Goal: Information Seeking & Learning: Learn about a topic

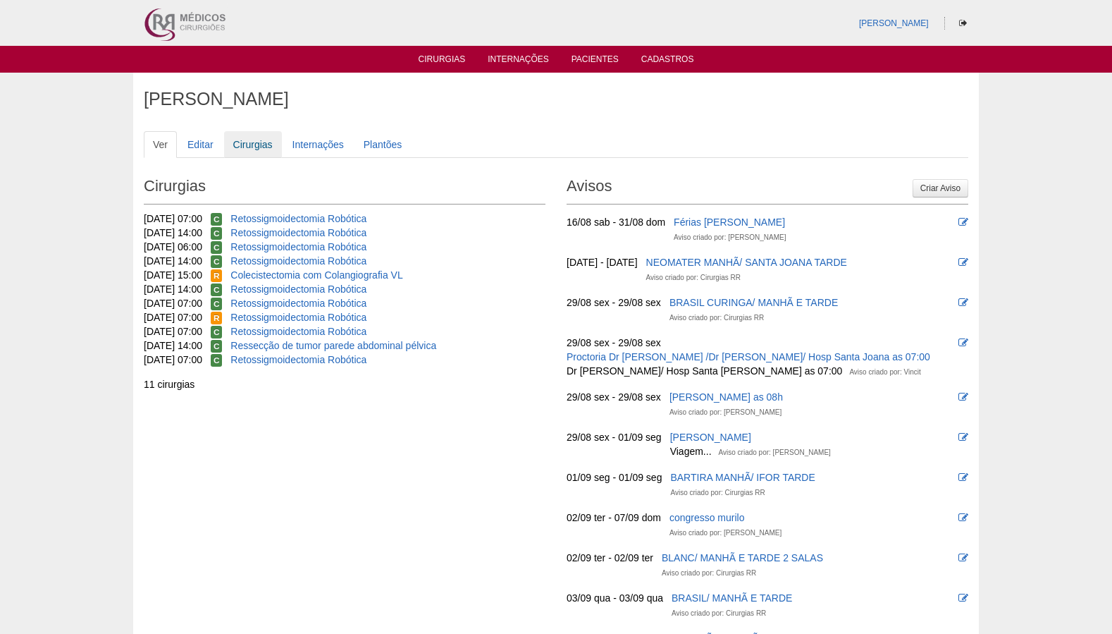
click at [261, 152] on link "Cirurgias" at bounding box center [253, 144] width 58 height 27
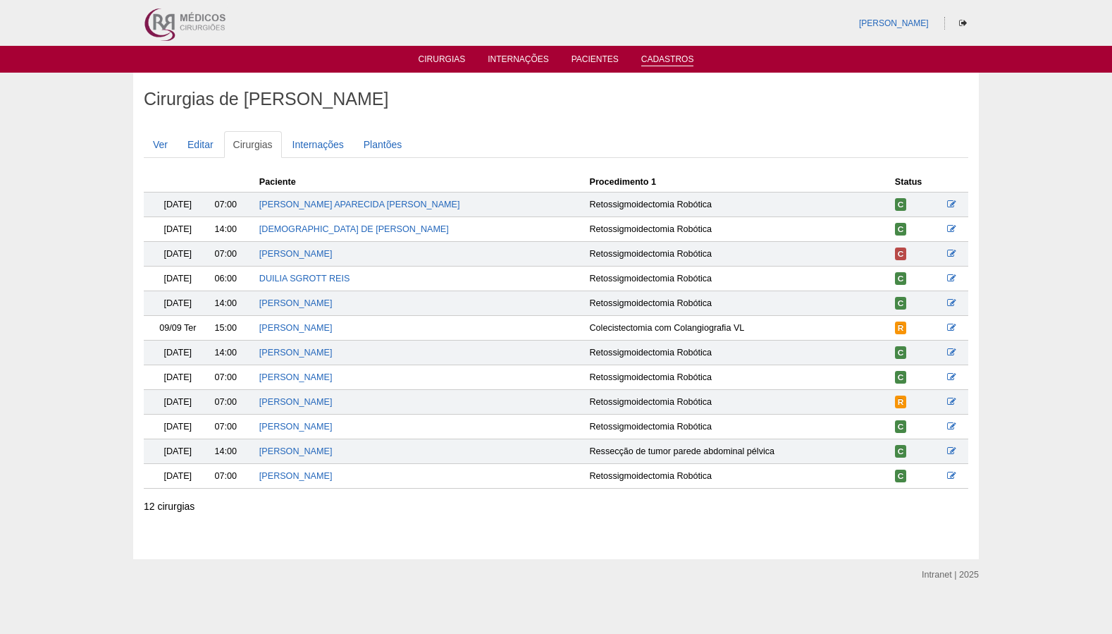
click at [650, 57] on link "Cadastros" at bounding box center [667, 60] width 53 height 12
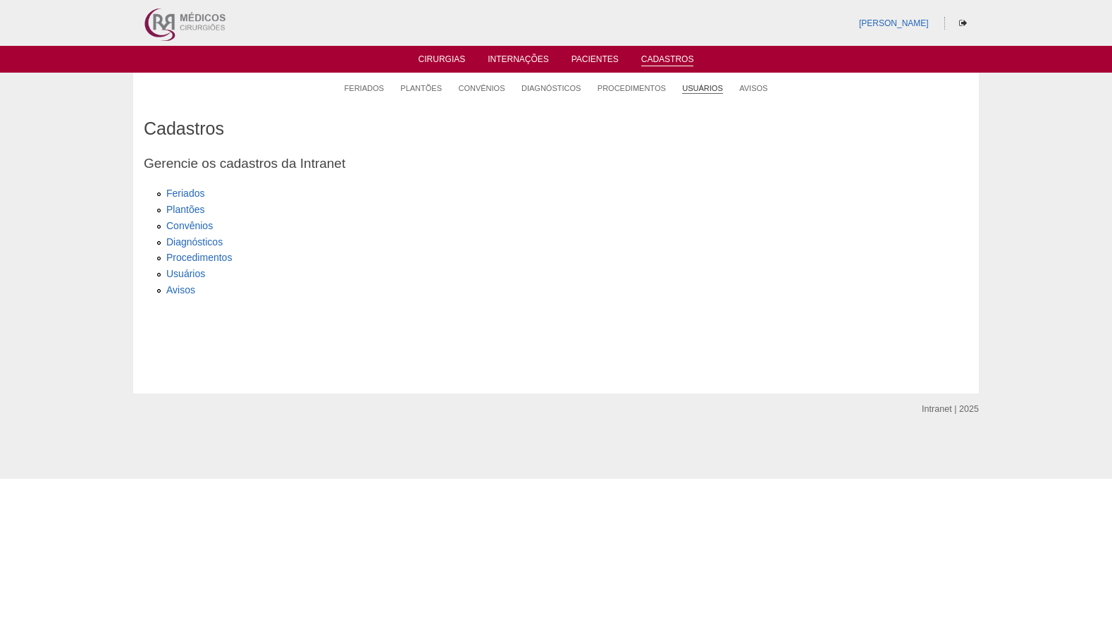
click at [684, 92] on link "Usuários" at bounding box center [702, 88] width 40 height 11
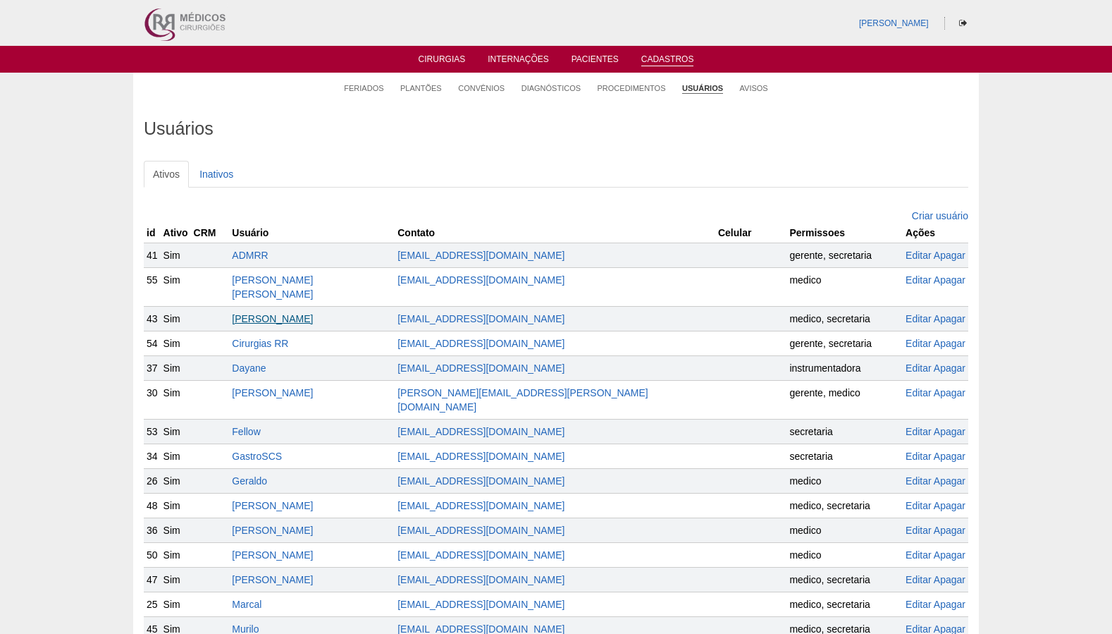
click at [280, 313] on link "Bruno" at bounding box center [272, 318] width 81 height 11
click at [301, 387] on link "[PERSON_NAME]" at bounding box center [272, 392] width 81 height 11
click at [267, 475] on link "Geraldo" at bounding box center [249, 480] width 35 height 11
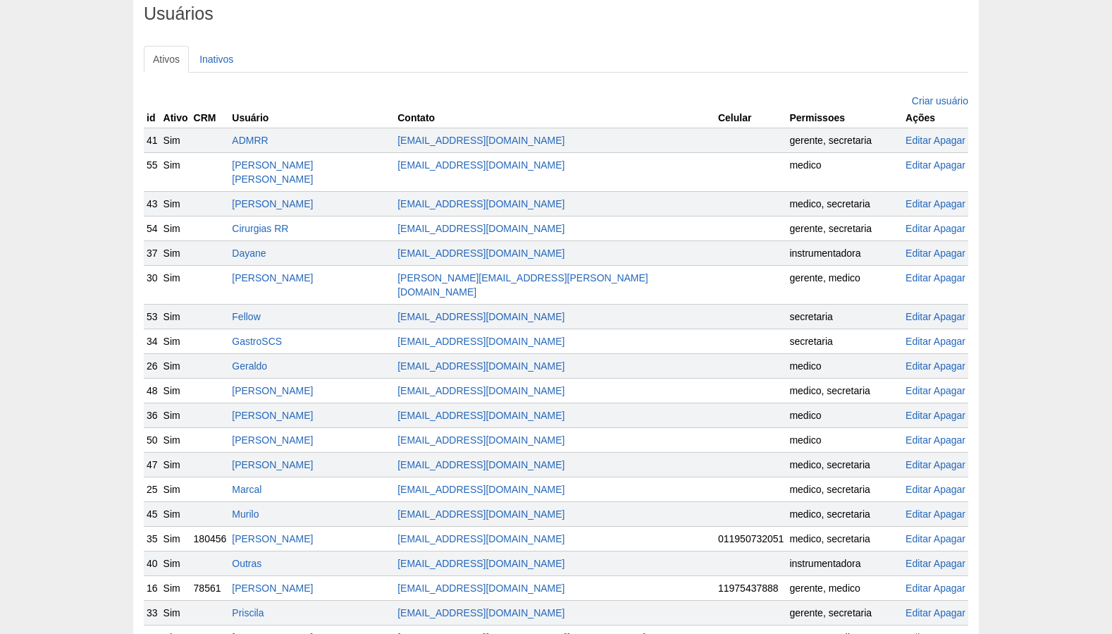
scroll to position [127, 0]
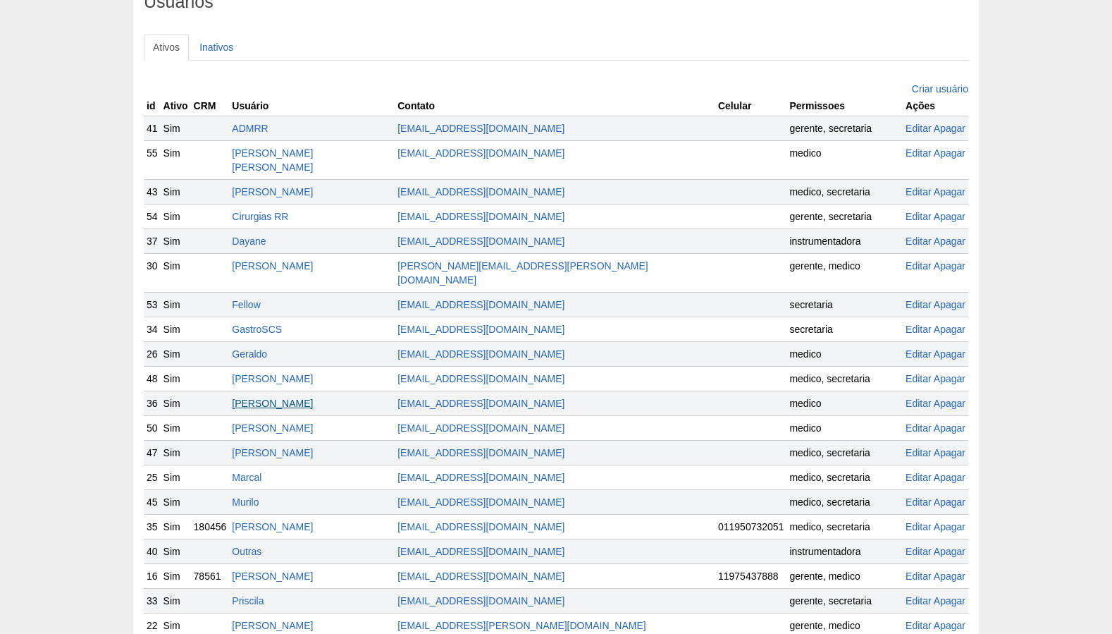
click at [285, 397] on link "[PERSON_NAME]" at bounding box center [272, 402] width 81 height 11
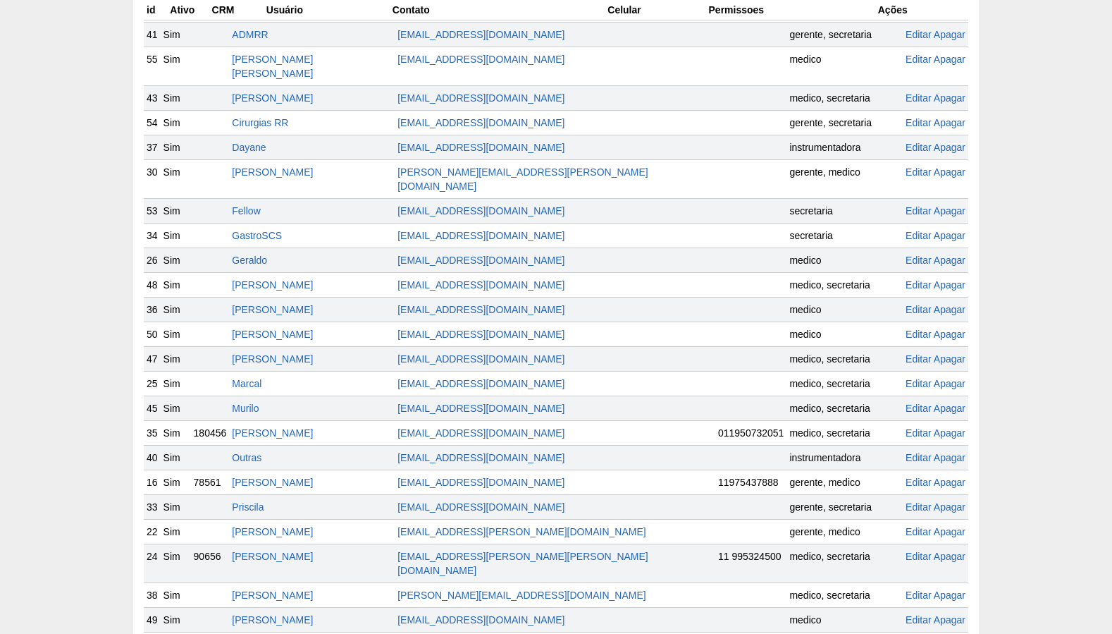
scroll to position [221, 0]
click at [305, 352] on link "[PERSON_NAME]" at bounding box center [272, 357] width 81 height 11
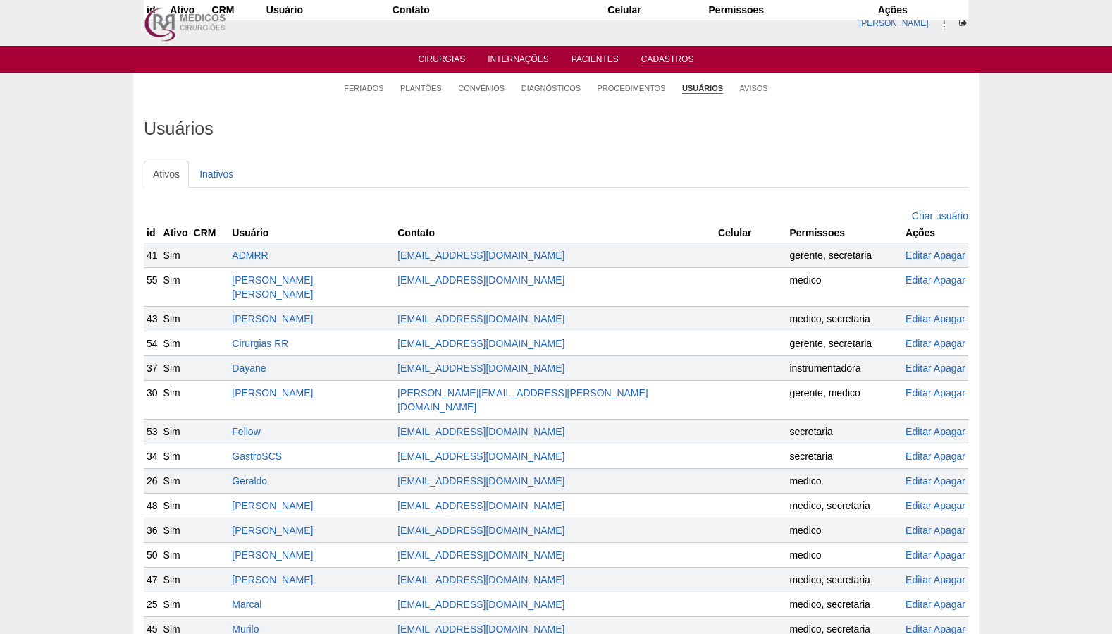
scroll to position [221, 0]
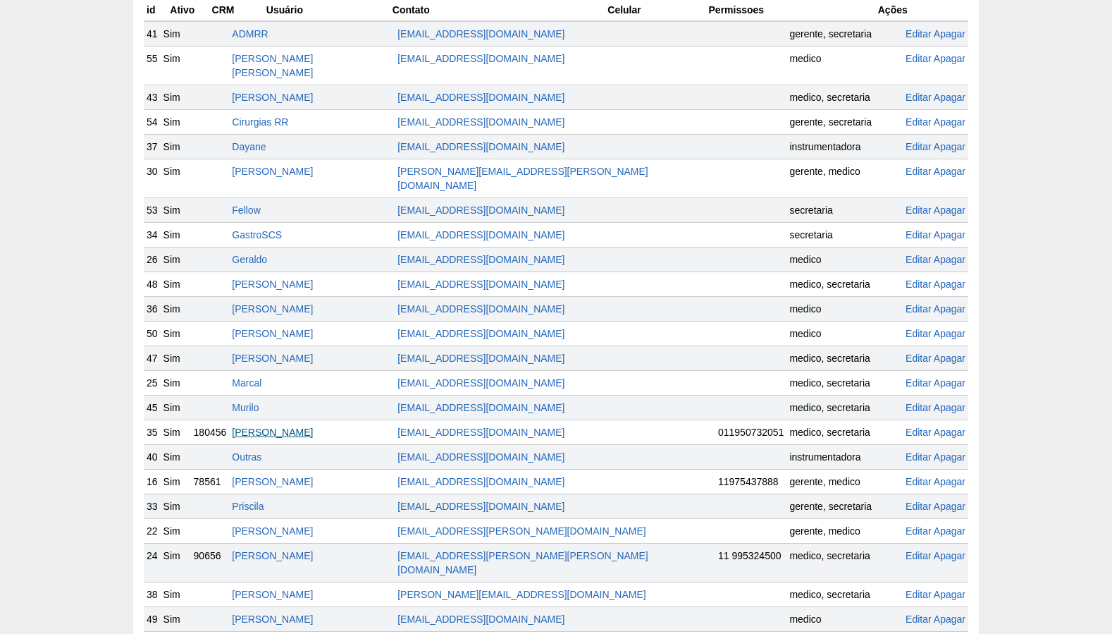
click at [288, 426] on link "[PERSON_NAME]" at bounding box center [272, 431] width 81 height 11
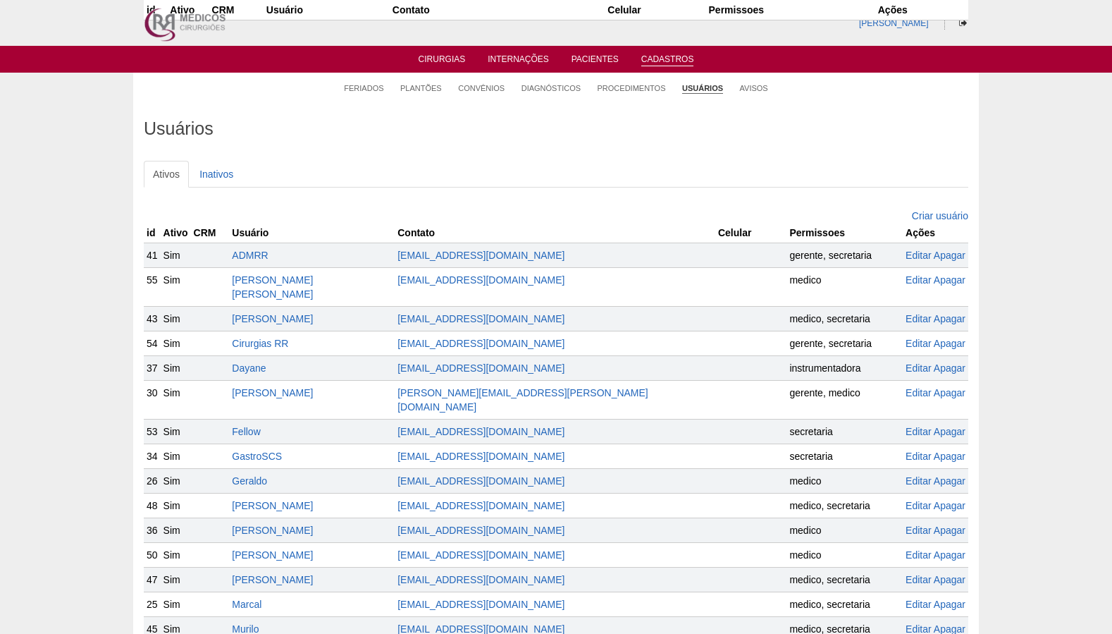
scroll to position [221, 0]
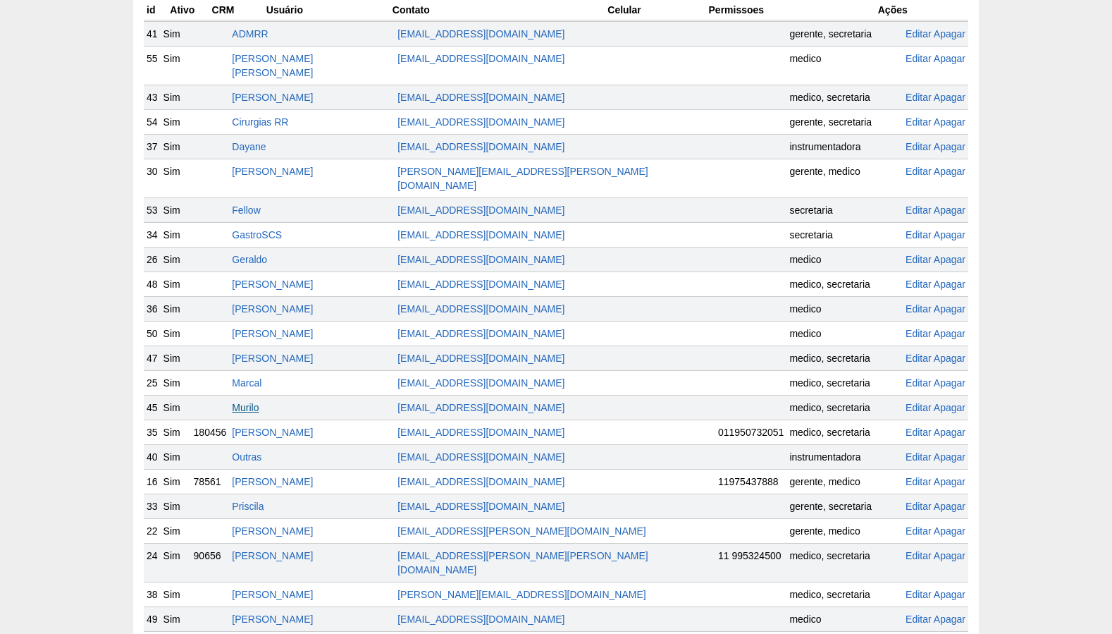
click at [259, 402] on link "Murilo" at bounding box center [245, 407] width 27 height 11
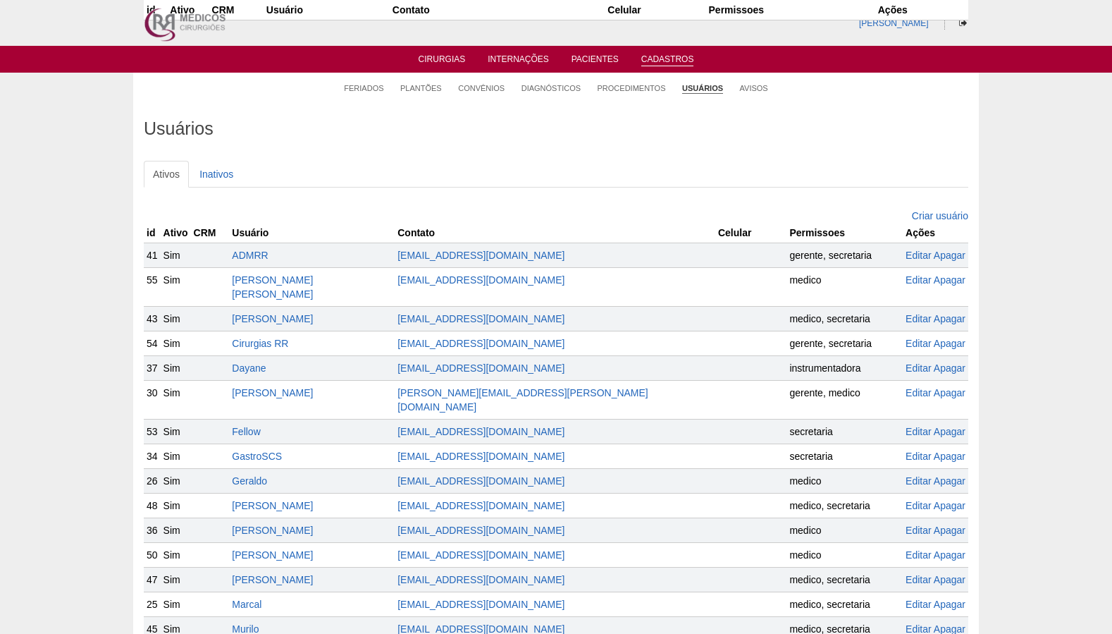
scroll to position [221, 0]
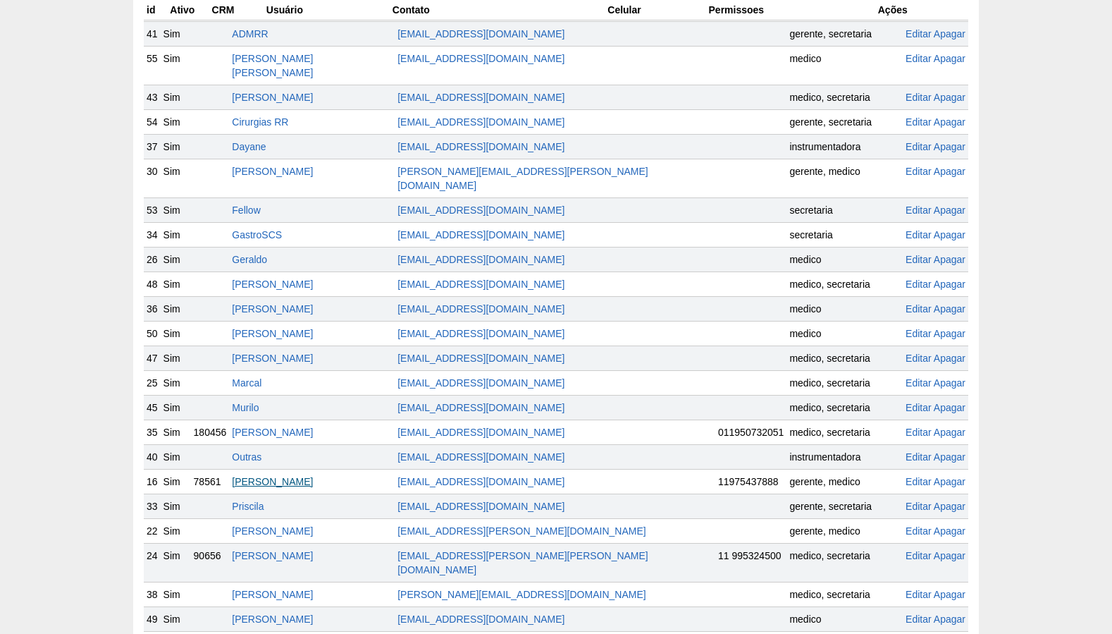
click at [288, 476] on link "[PERSON_NAME]" at bounding box center [272, 481] width 81 height 11
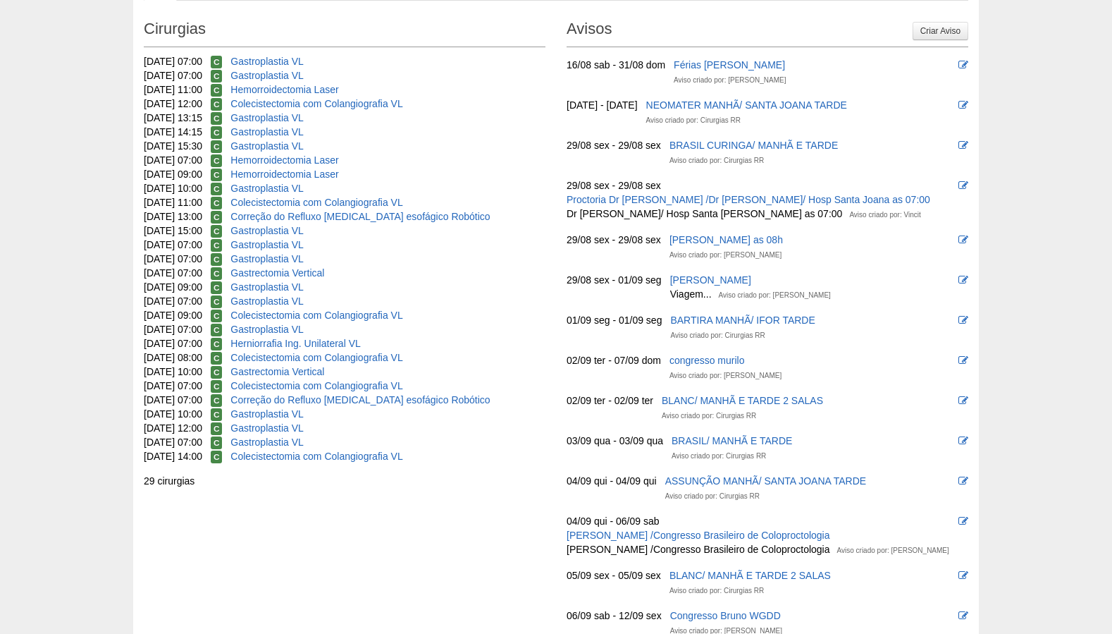
scroll to position [160, 0]
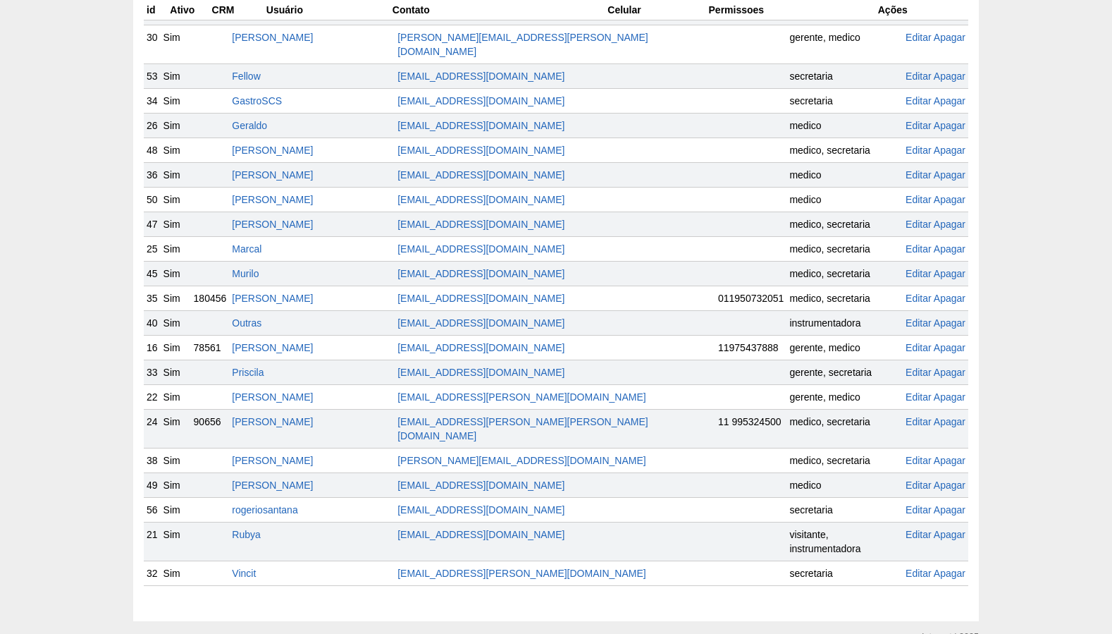
scroll to position [371, 0]
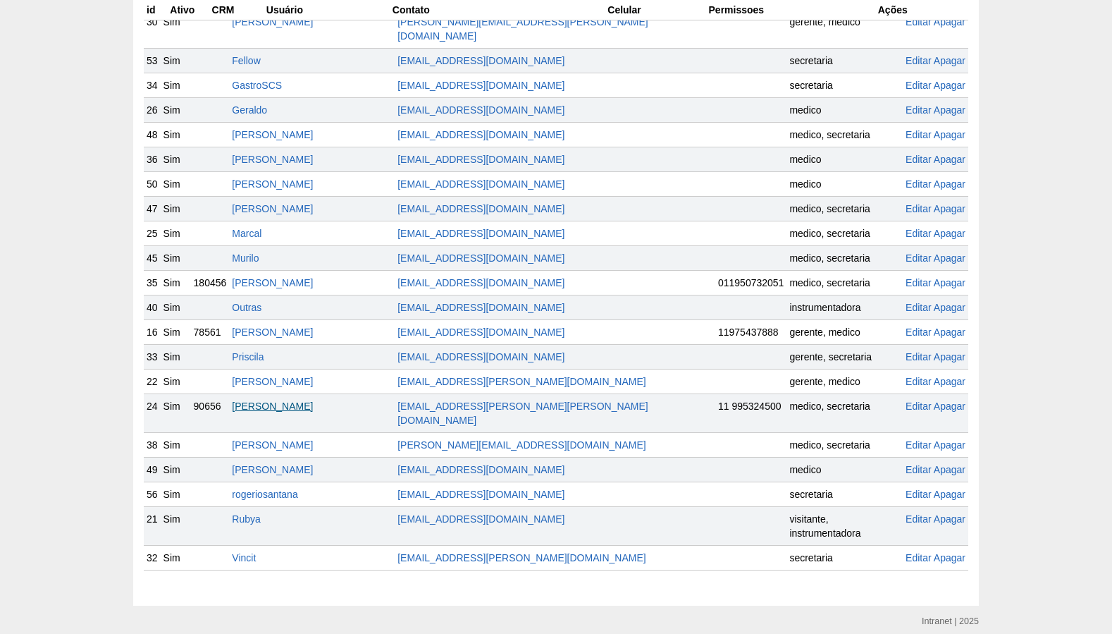
click at [305, 400] on link "[PERSON_NAME]" at bounding box center [272, 405] width 81 height 11
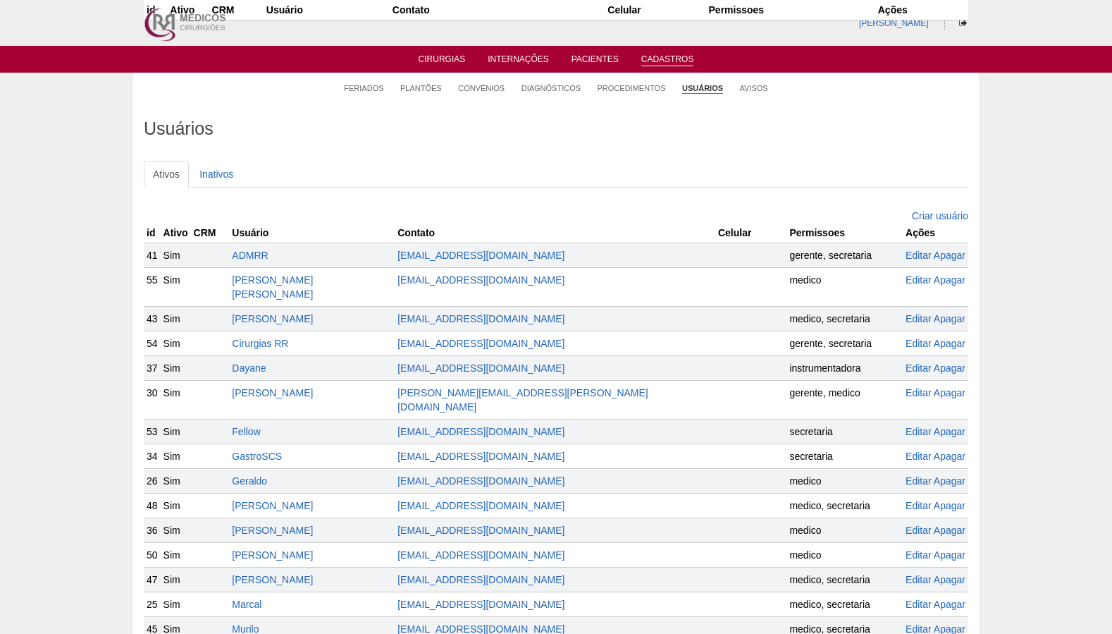
scroll to position [364, 0]
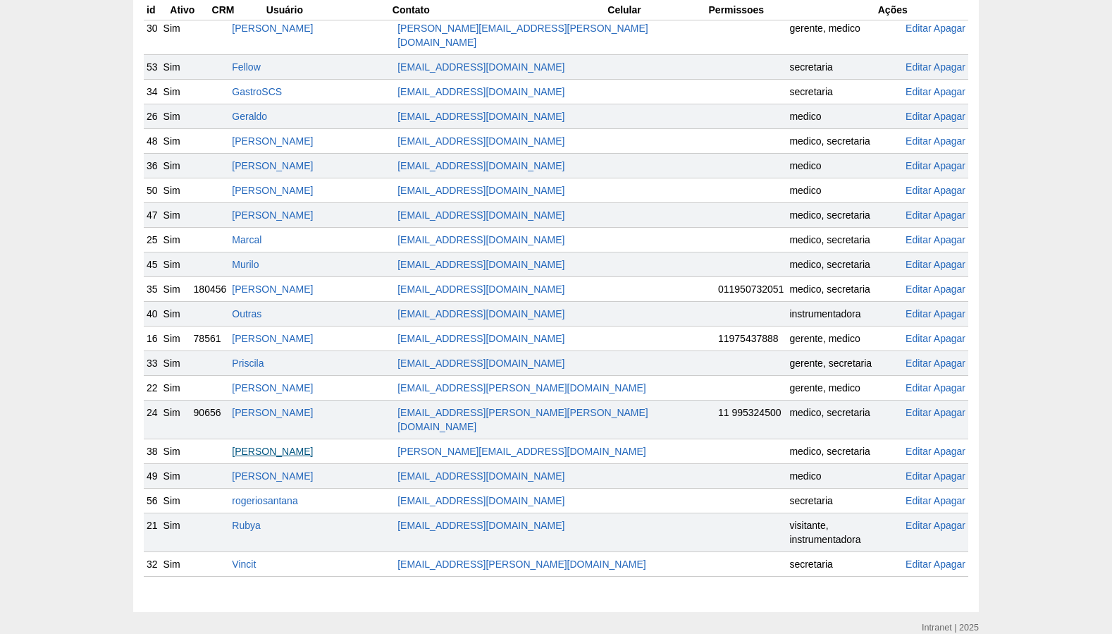
click at [297, 445] on link "[PERSON_NAME]" at bounding box center [272, 450] width 81 height 11
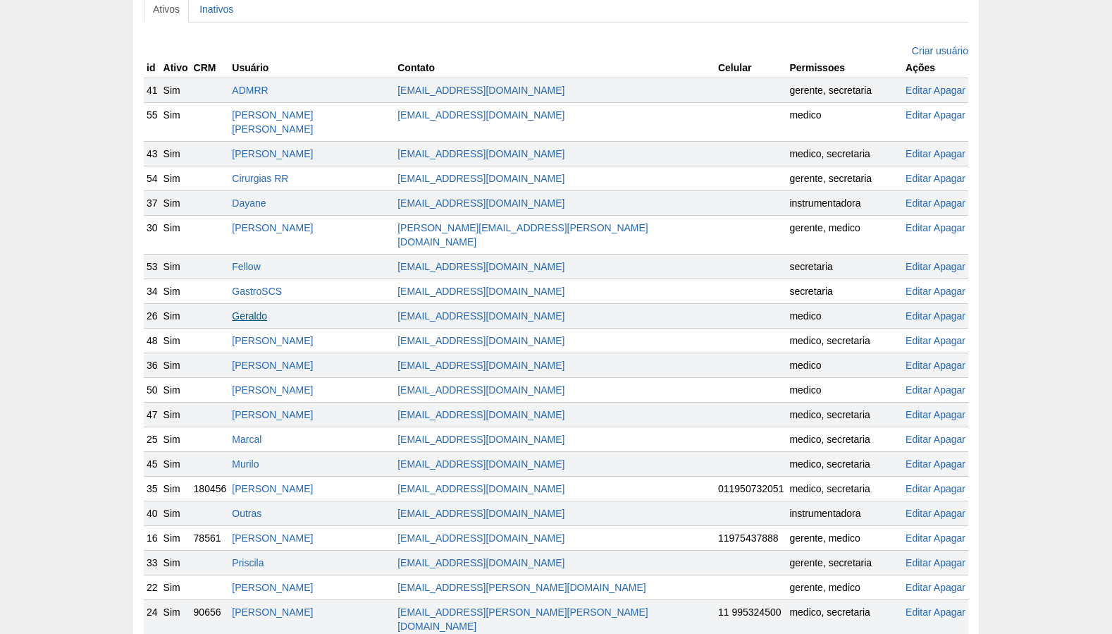
scroll to position [163, 0]
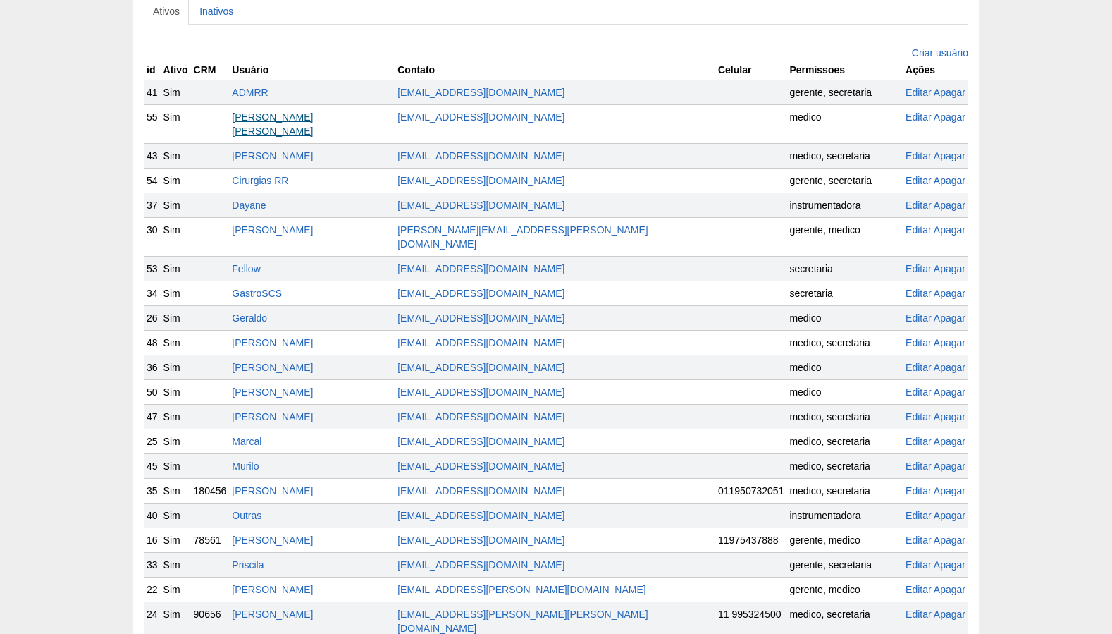
click at [288, 118] on link "[PERSON_NAME]" at bounding box center [272, 123] width 81 height 25
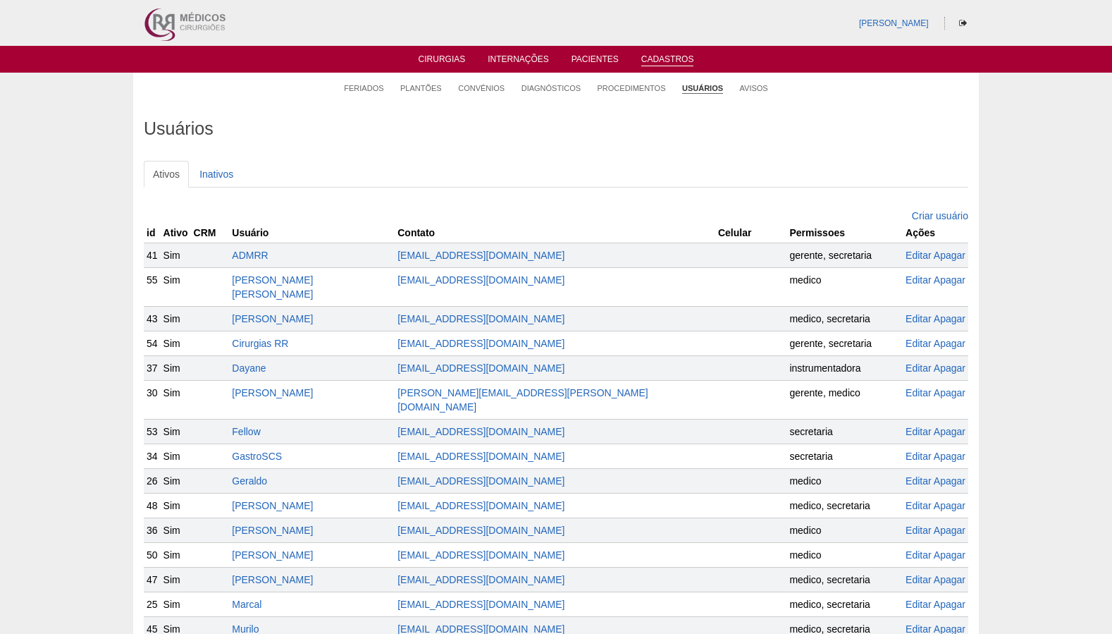
scroll to position [163, 0]
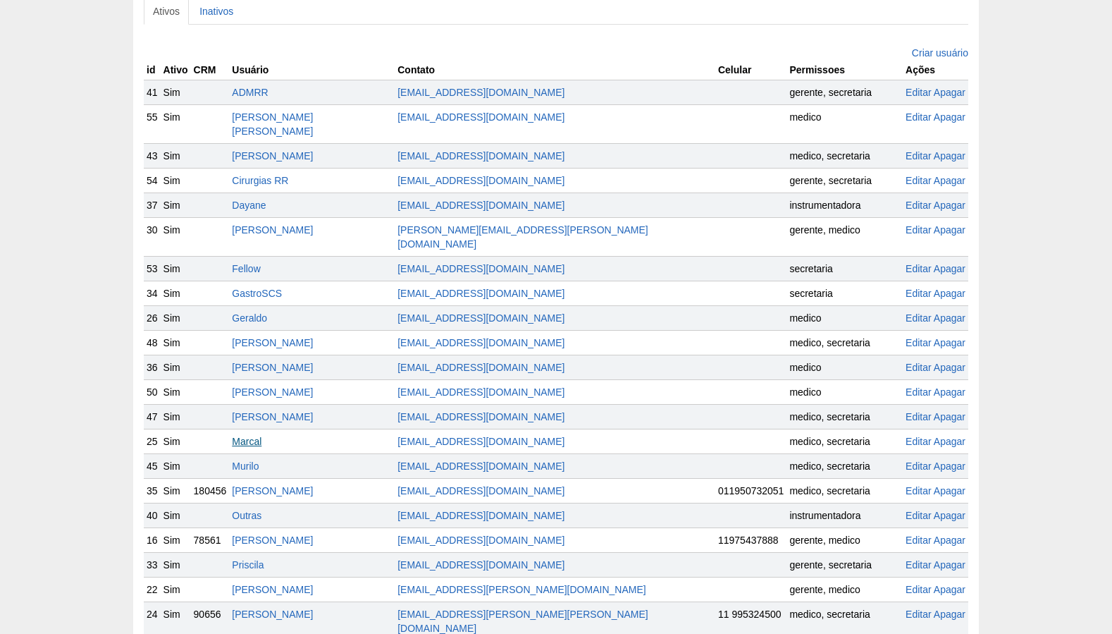
click at [261, 436] on link "Marcal" at bounding box center [247, 441] width 30 height 11
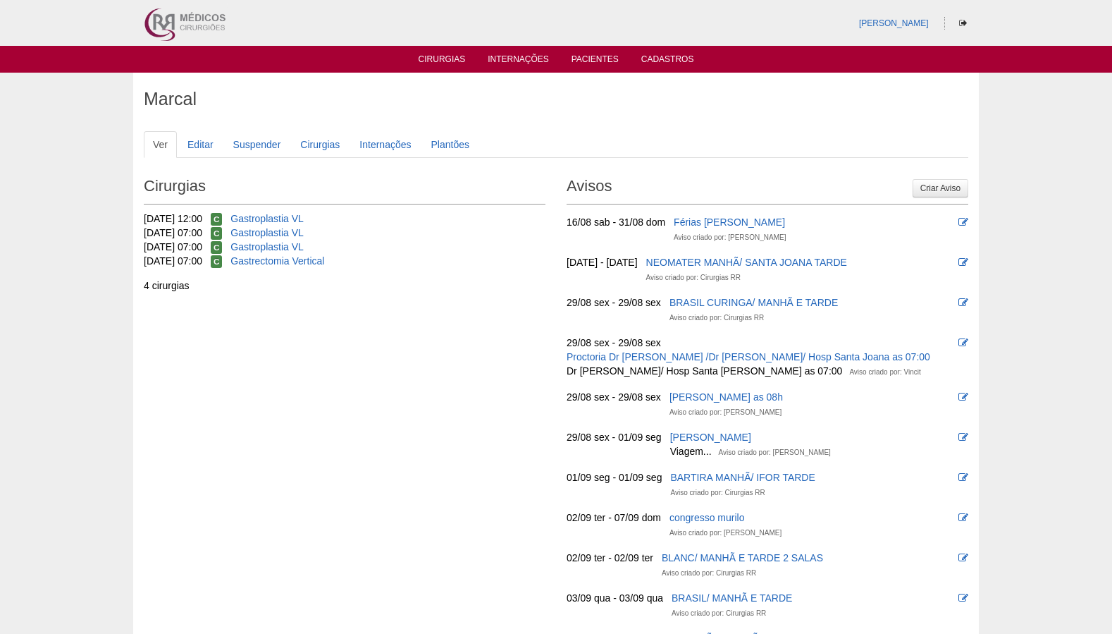
scroll to position [1, 0]
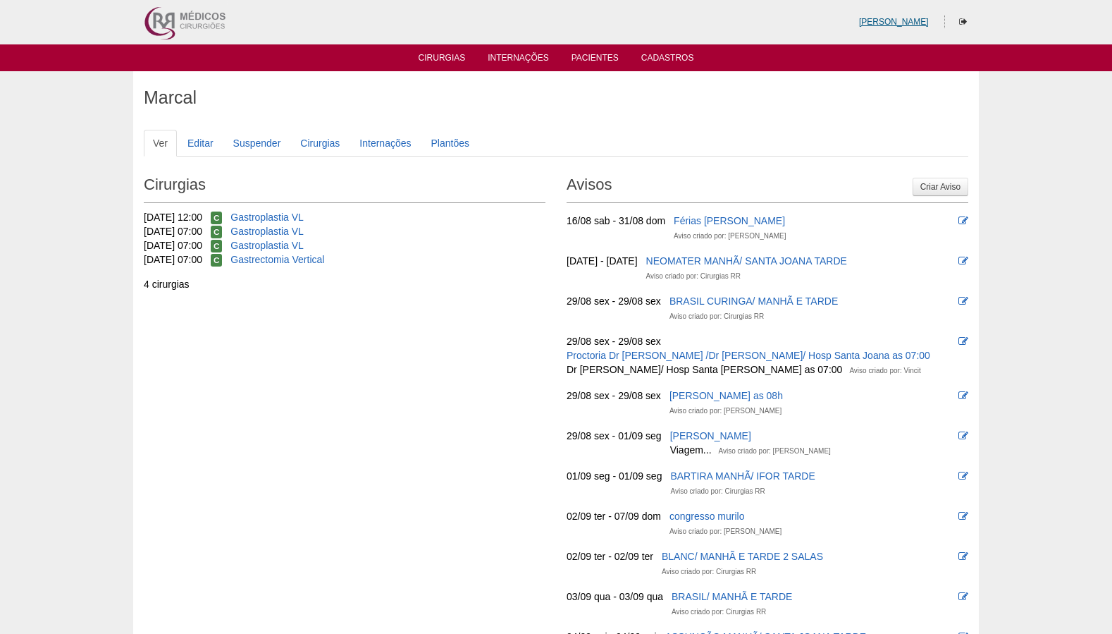
click at [898, 18] on link "[PERSON_NAME]" at bounding box center [894, 22] width 70 height 10
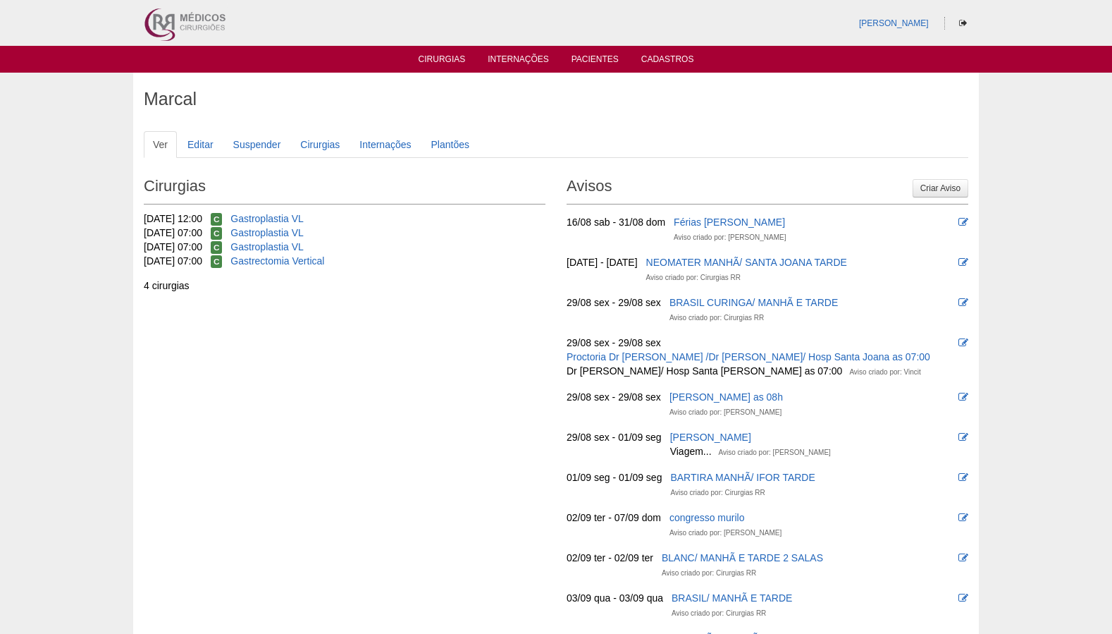
scroll to position [1, 0]
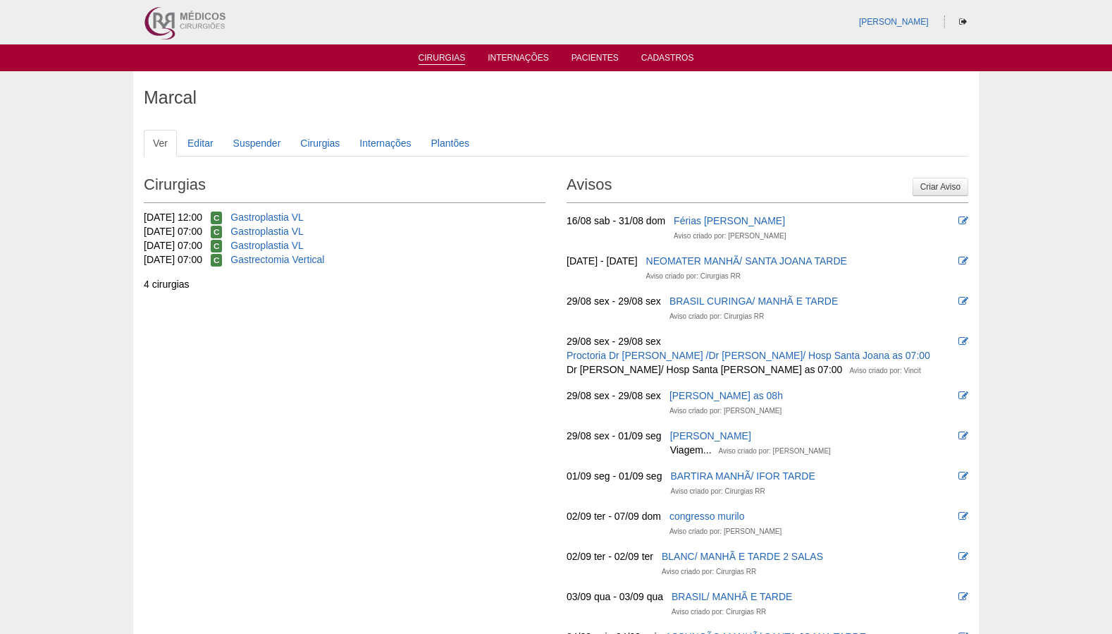
click at [442, 61] on link "Cirurgias" at bounding box center [442, 59] width 47 height 12
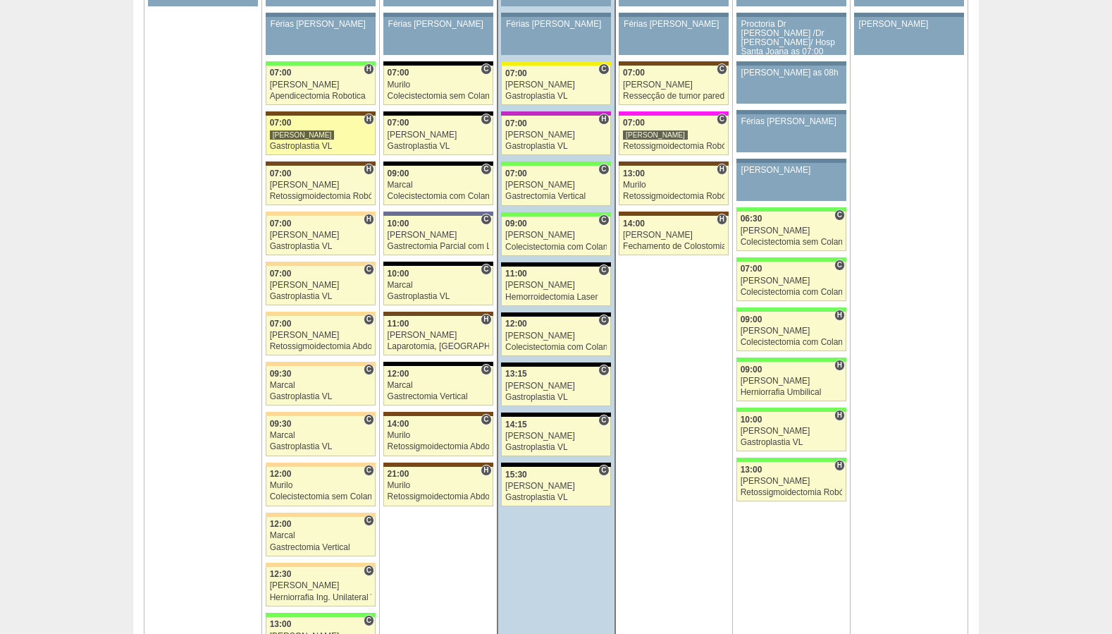
scroll to position [3237, 0]
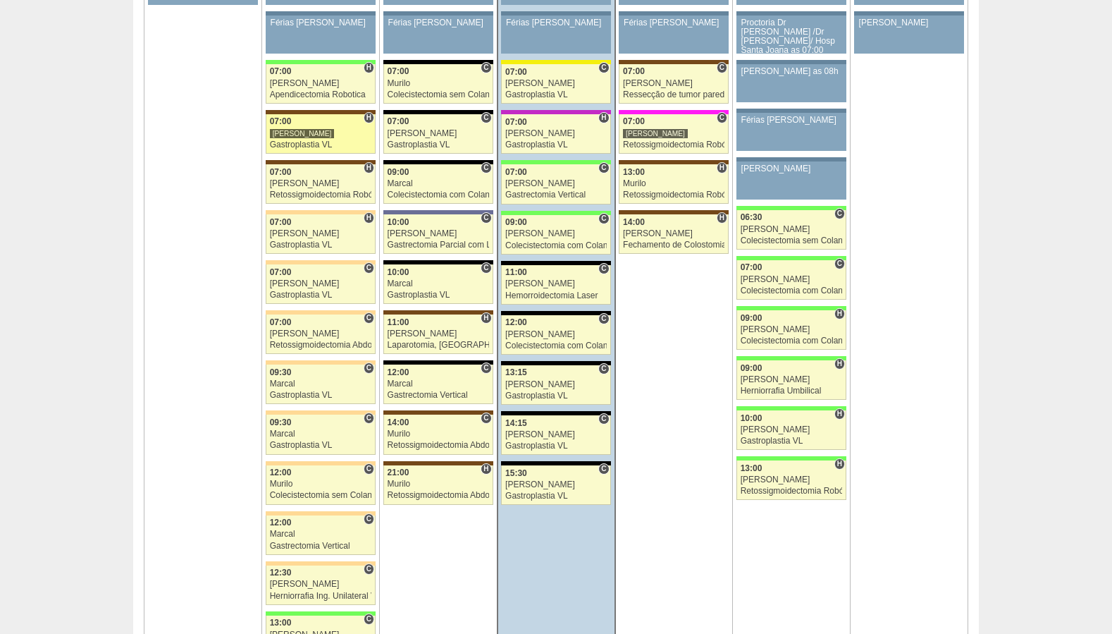
click at [304, 147] on div "Gastroplastia VL" at bounding box center [321, 144] width 102 height 9
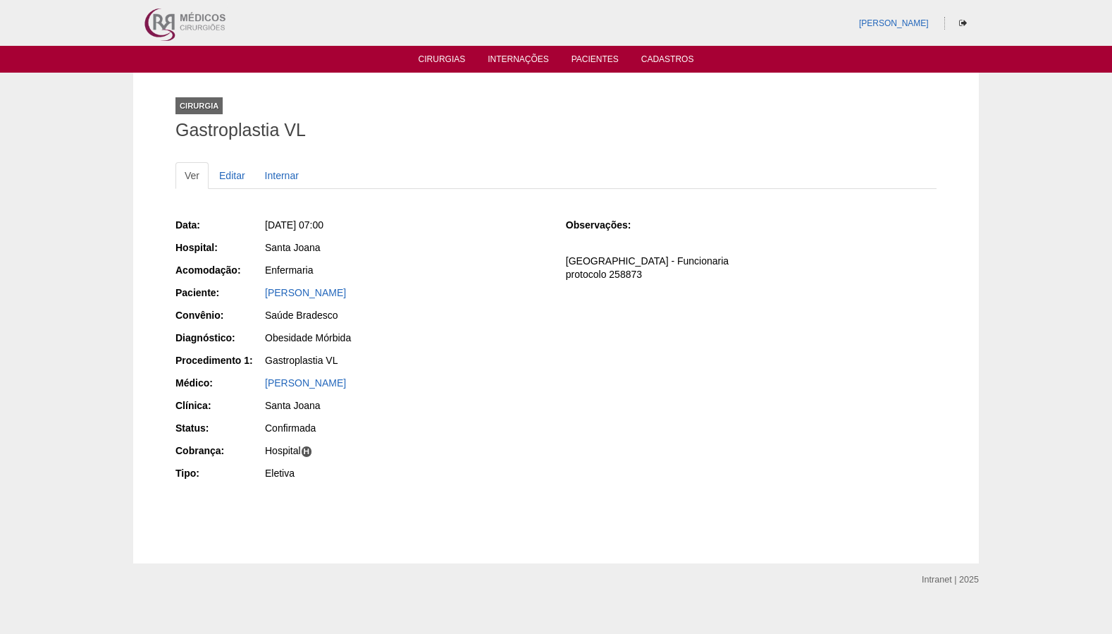
scroll to position [11, 0]
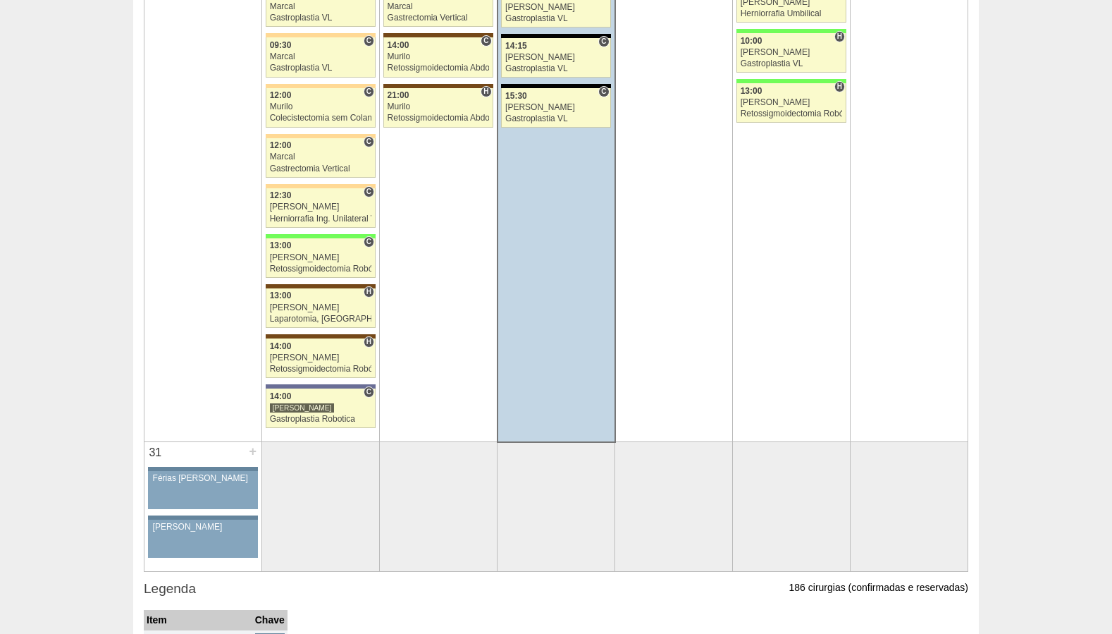
scroll to position [3612, 0]
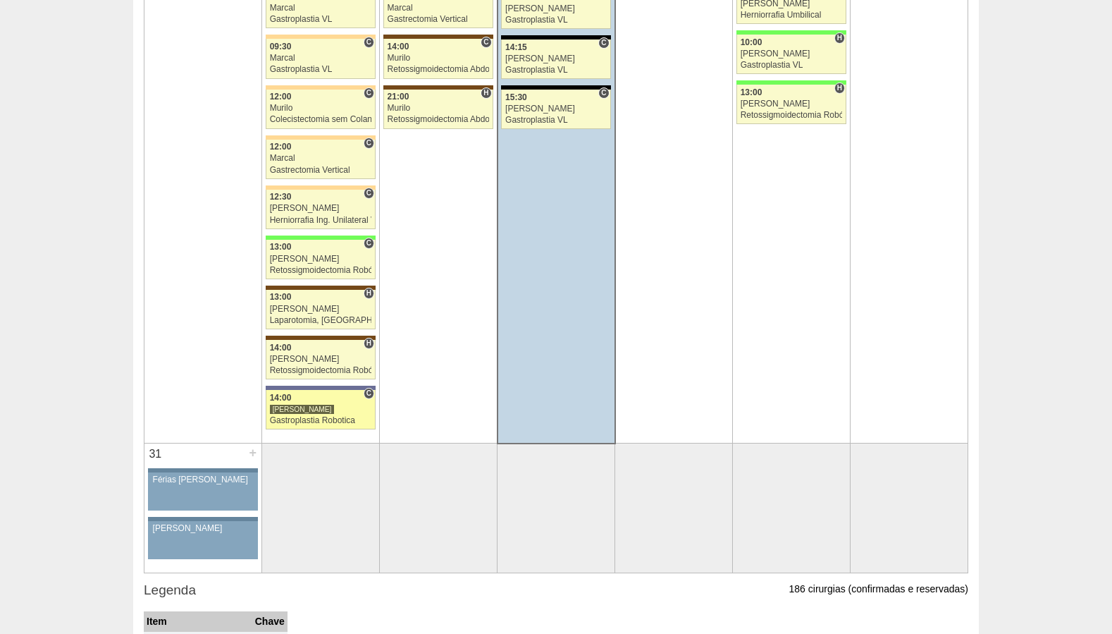
click at [304, 420] on div "Gastroplastia Robotica" at bounding box center [321, 420] width 102 height 9
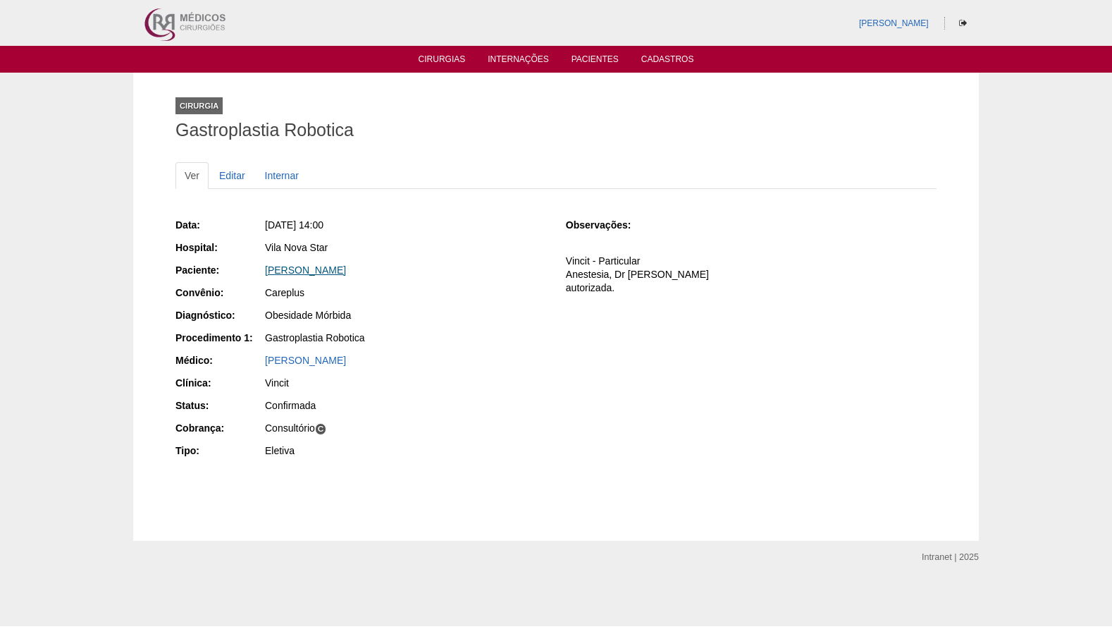
click at [325, 269] on link "RENATO RODRIGUES ESTEVES" at bounding box center [305, 269] width 81 height 11
